Goal: Information Seeking & Learning: Learn about a topic

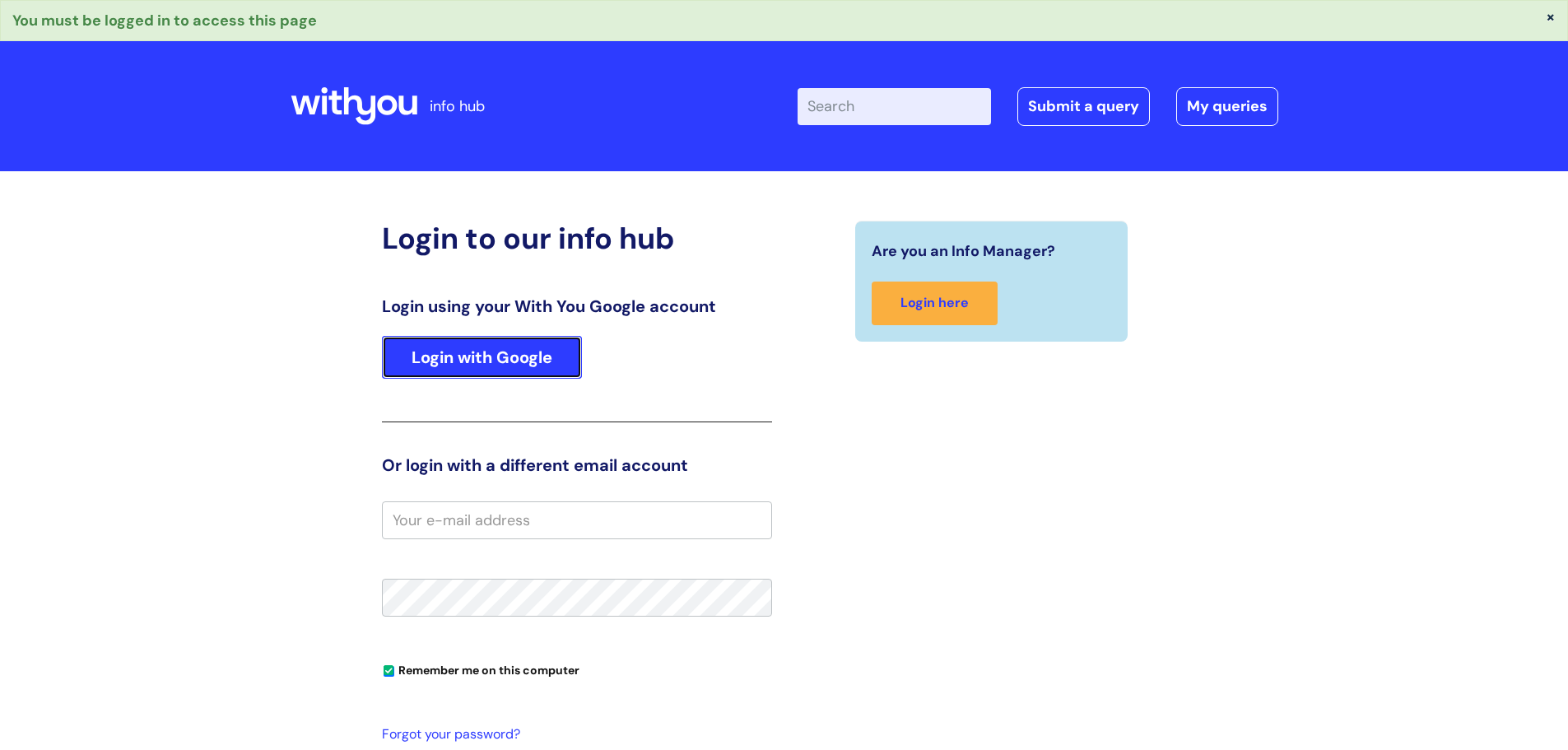
click at [447, 366] on link "Login with Google" at bounding box center [482, 357] width 200 height 43
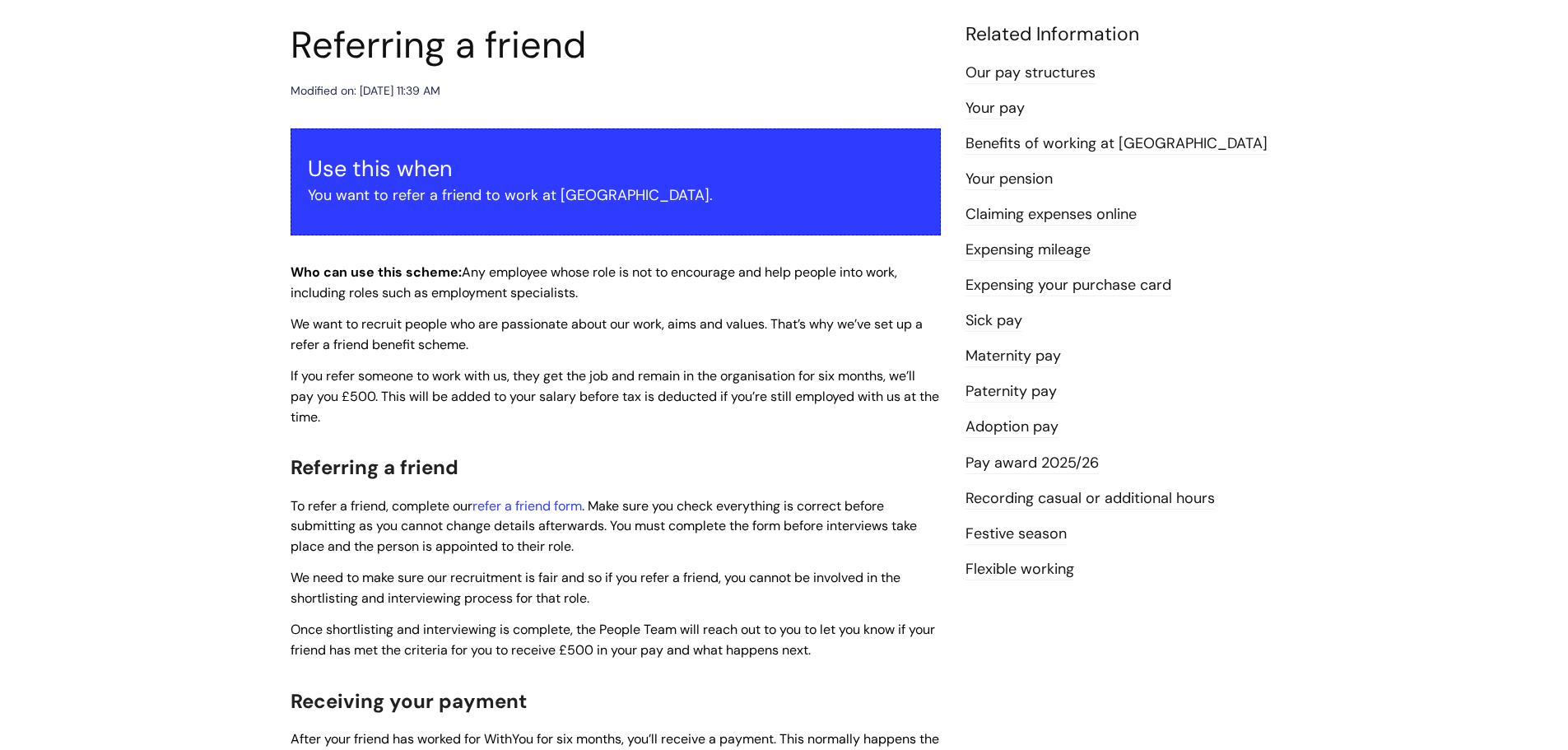
scroll to position [165, 0]
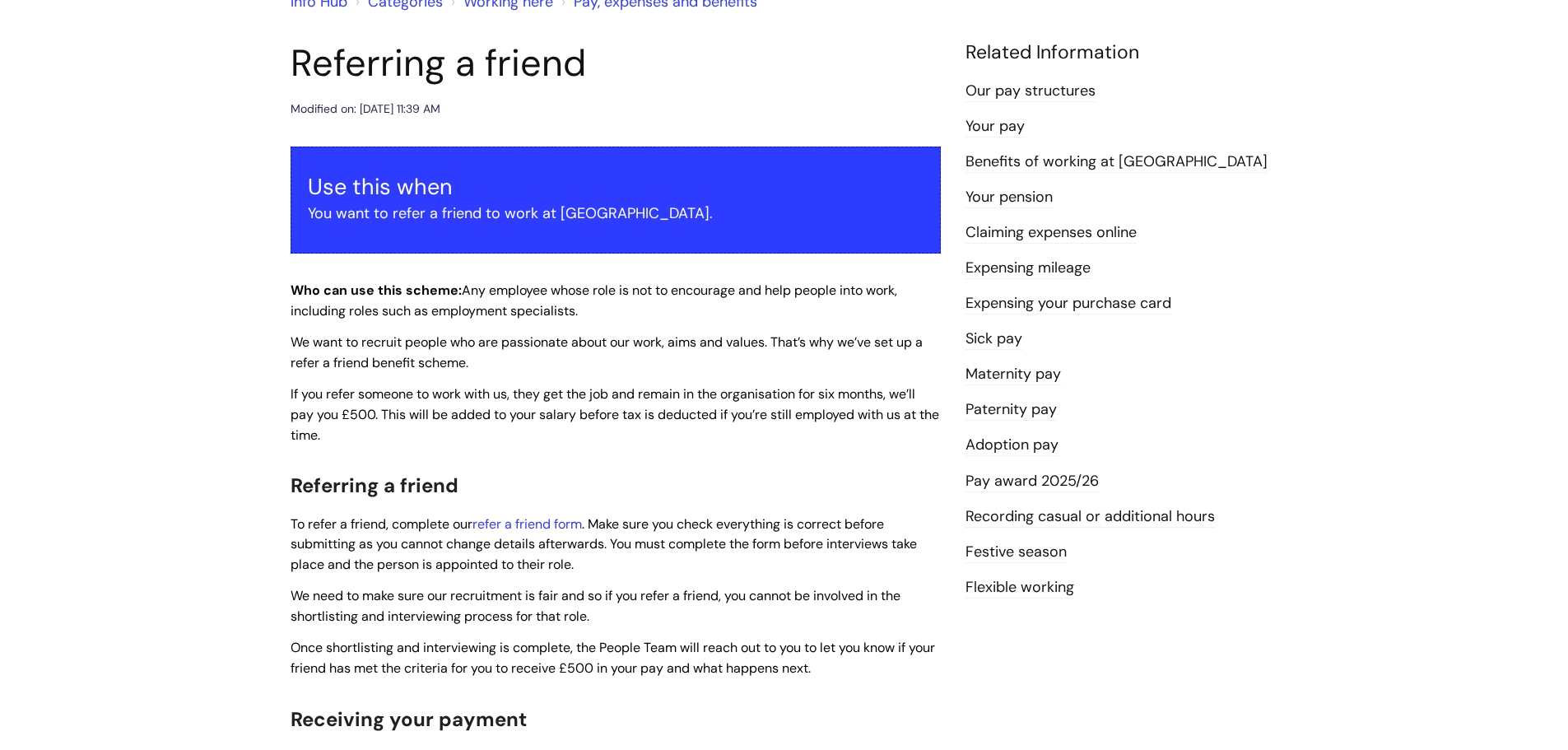
click at [1061, 472] on link "Pay award 2025/26" at bounding box center [1032, 481] width 134 height 22
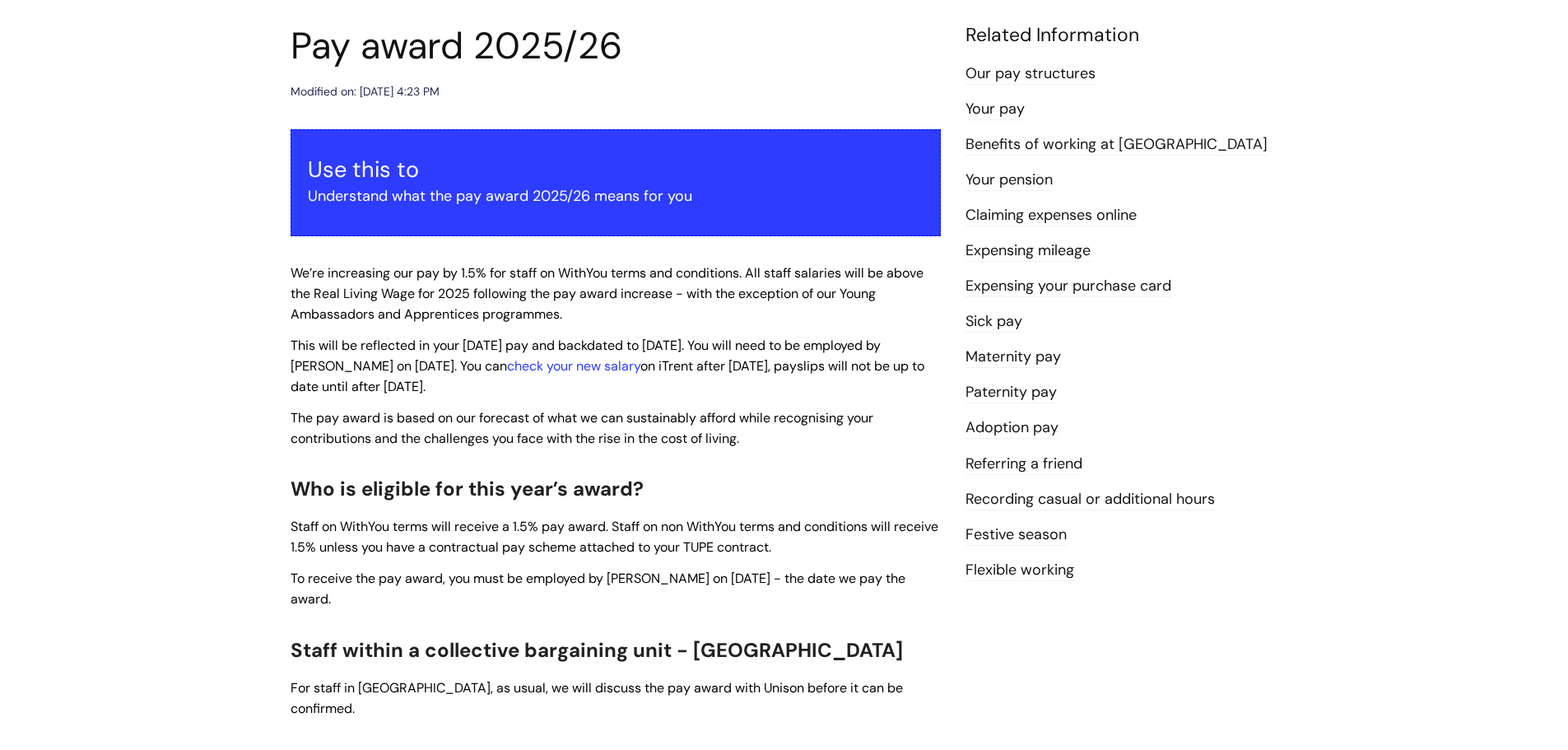
scroll to position [165, 0]
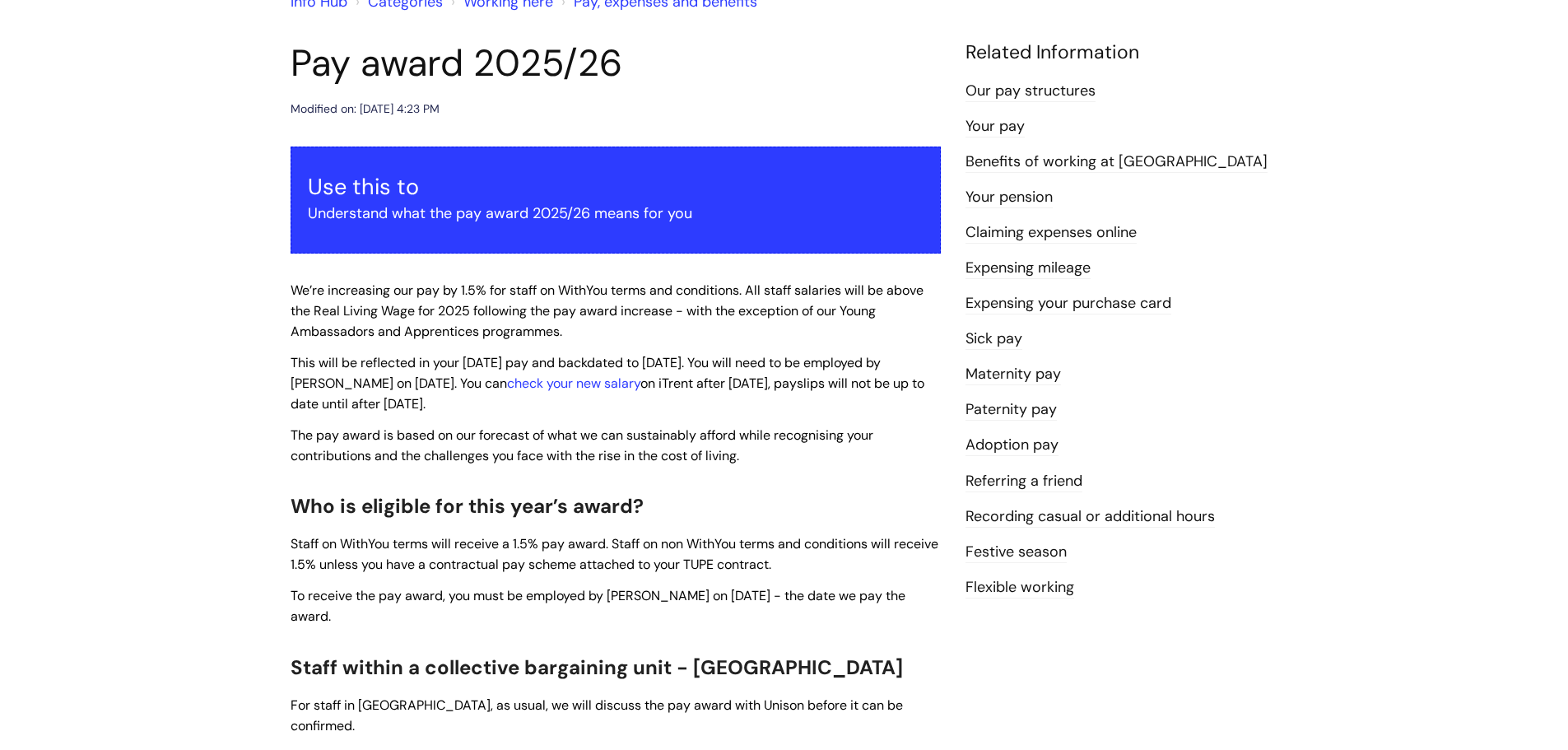
click at [1117, 166] on link "Benefits of working at WithYou" at bounding box center [1116, 162] width 302 height 22
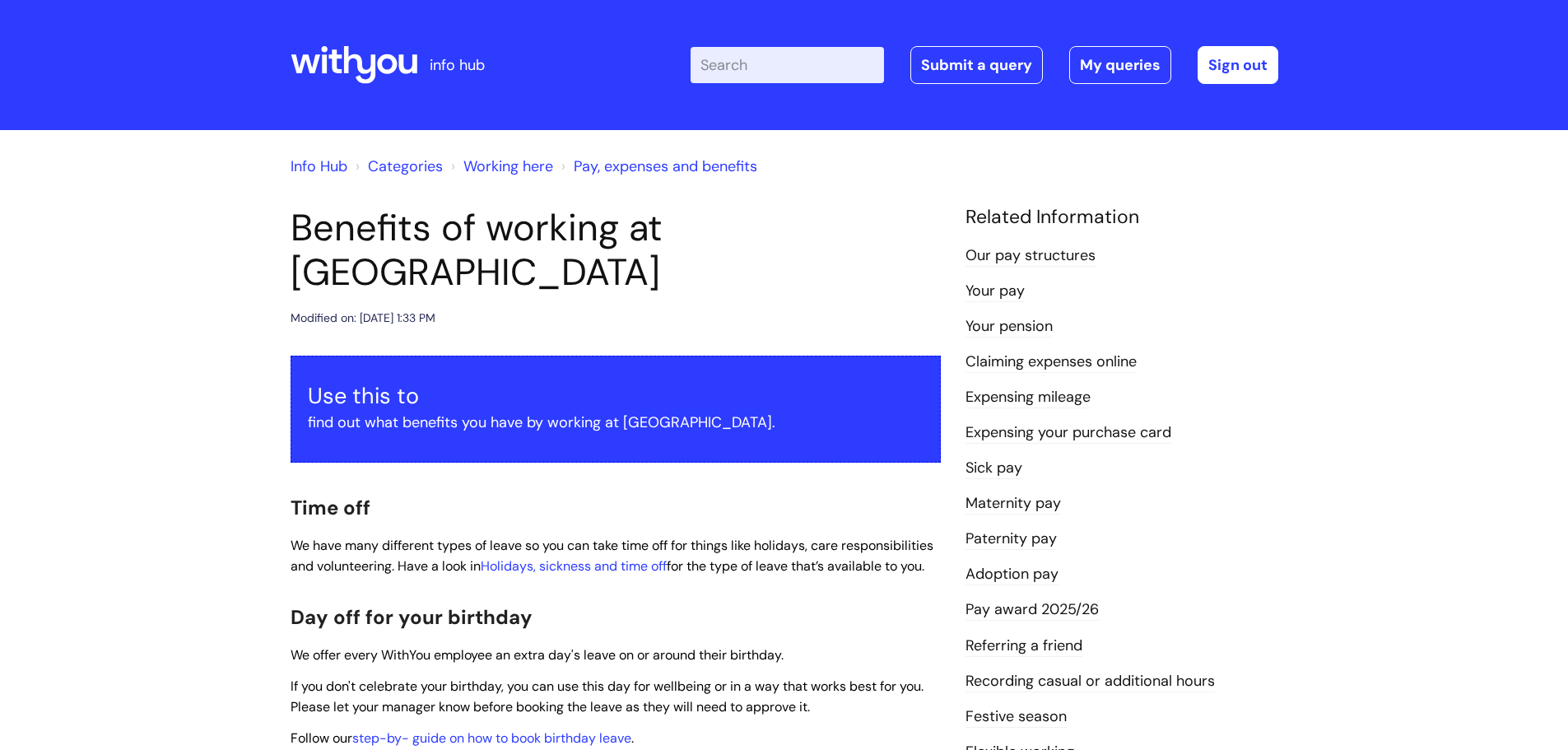
click at [1081, 250] on link "Our pay structures" at bounding box center [1030, 255] width 130 height 22
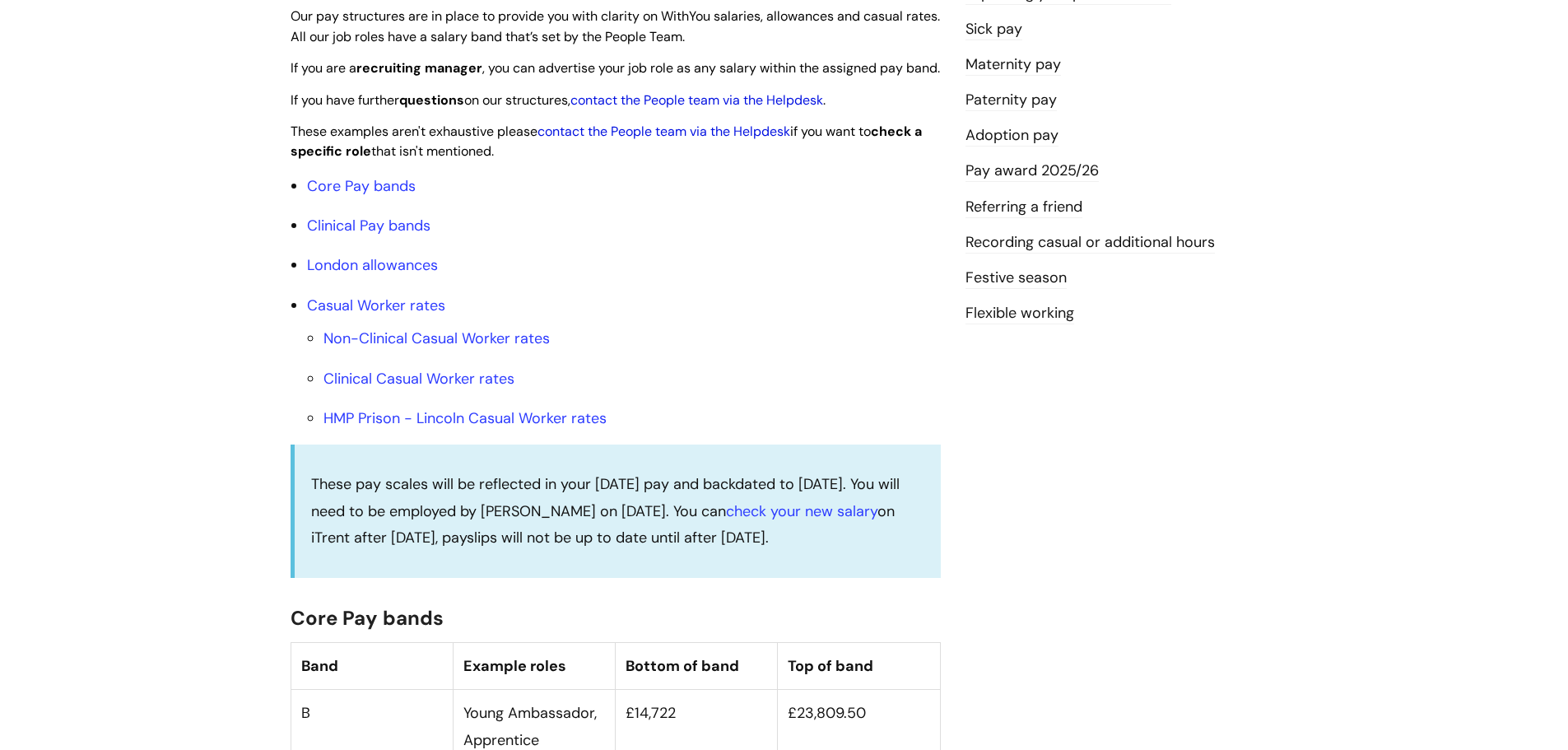
scroll to position [411, 0]
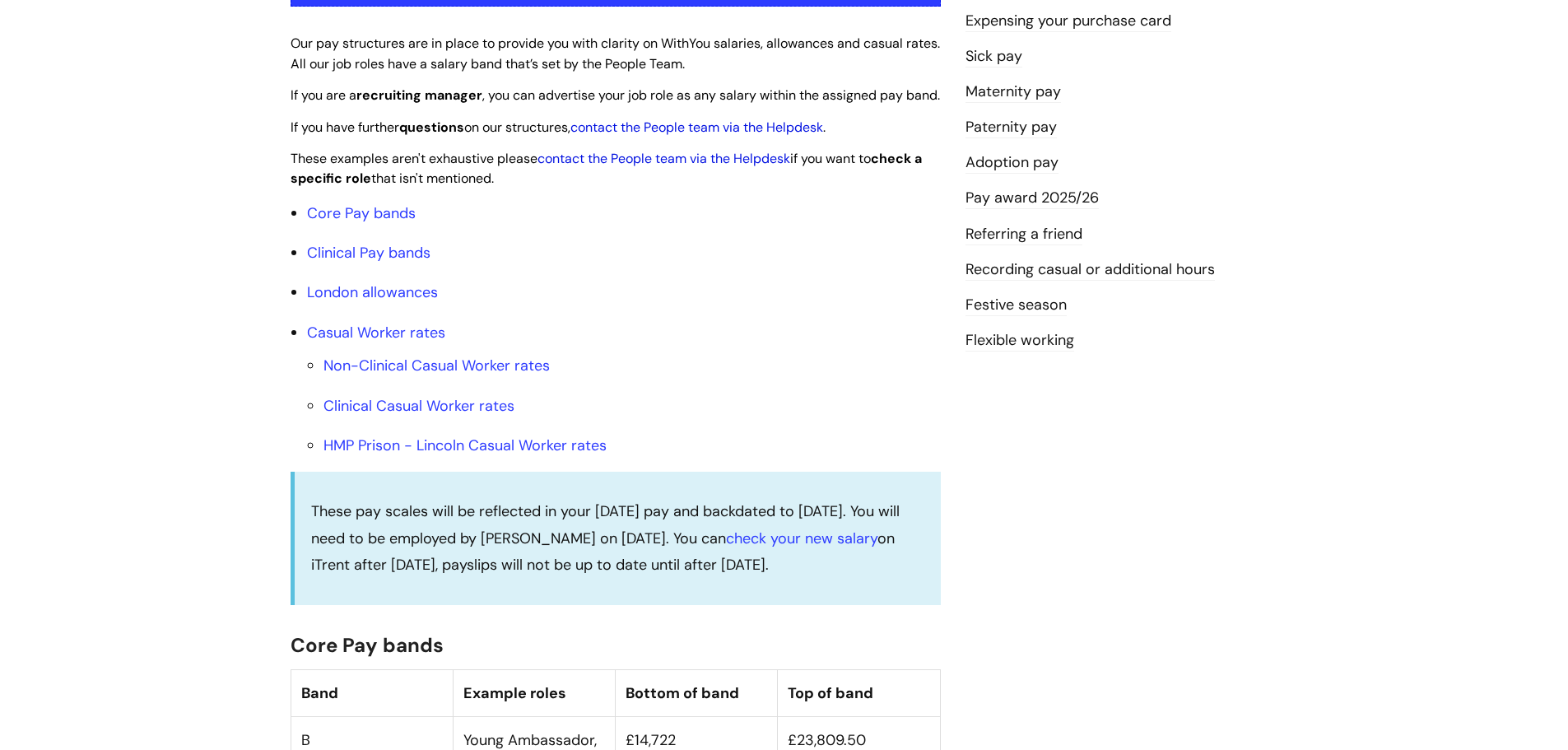
click at [1011, 305] on link "Festive season" at bounding box center [1016, 305] width 101 height 22
